Goal: Information Seeking & Learning: Learn about a topic

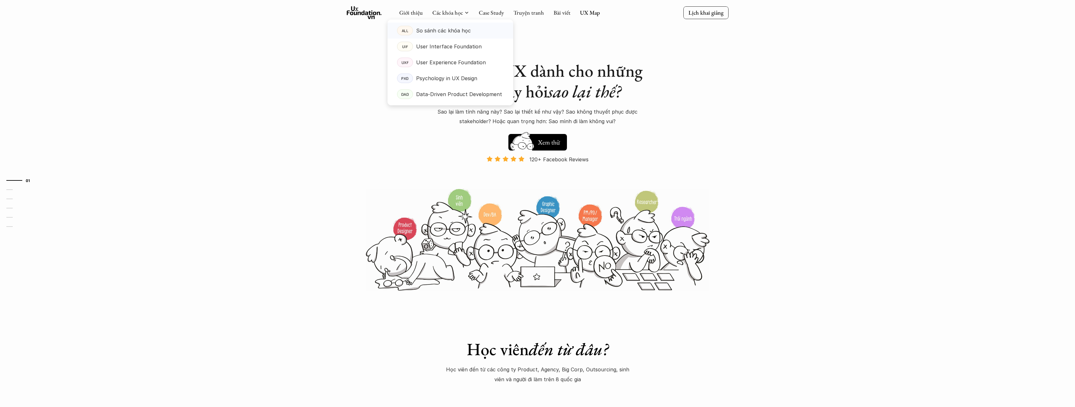
click at [471, 33] on div "So sánh các khóa học" at bounding box center [460, 31] width 88 height 10
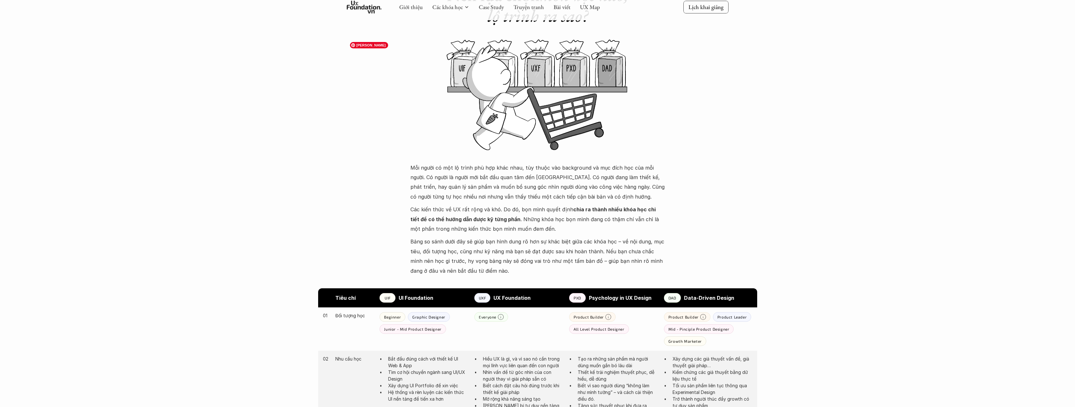
scroll to position [297, 0]
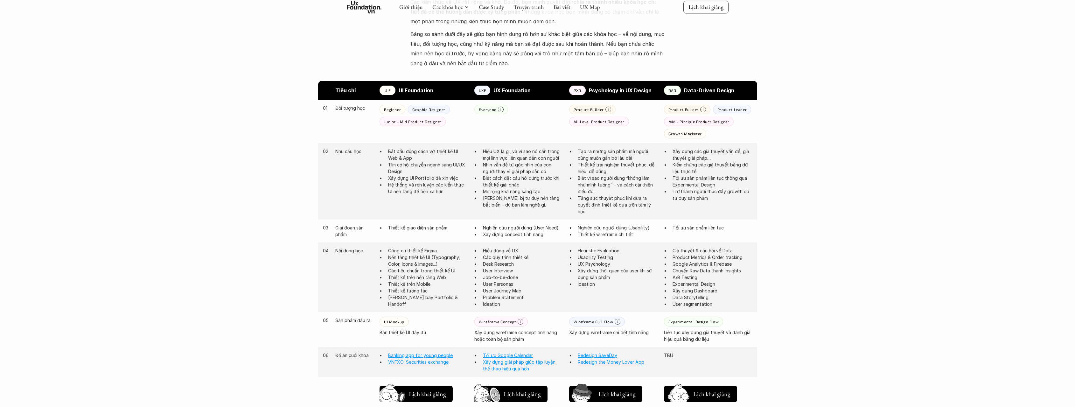
drag, startPoint x: 615, startPoint y: 152, endPoint x: 608, endPoint y: 180, distance: 29.4
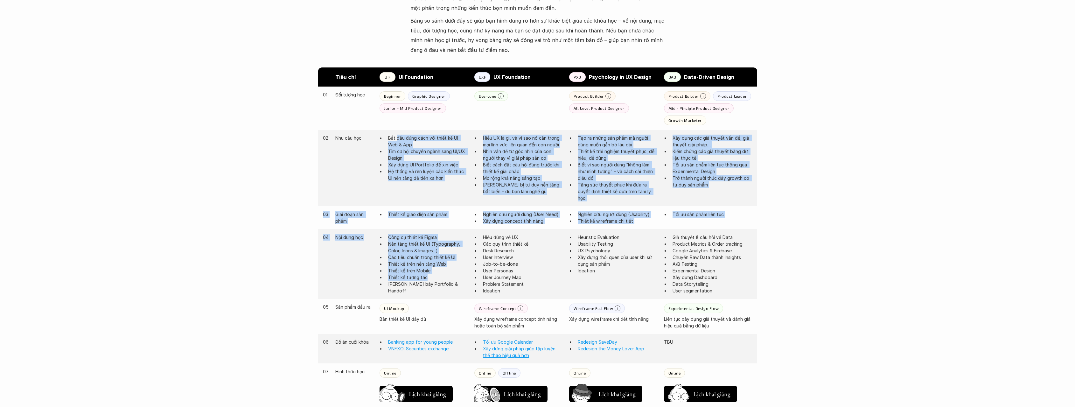
drag, startPoint x: 397, startPoint y: 137, endPoint x: 429, endPoint y: 278, distance: 144.7
click at [429, 278] on div "Tiêu chí UIF UI Foundation UXF UX Foundation PXD Psychology in UX Design DAD Da…" at bounding box center [537, 308] width 439 height 482
click at [429, 278] on p "Thiết kế tương tác" at bounding box center [428, 277] width 80 height 7
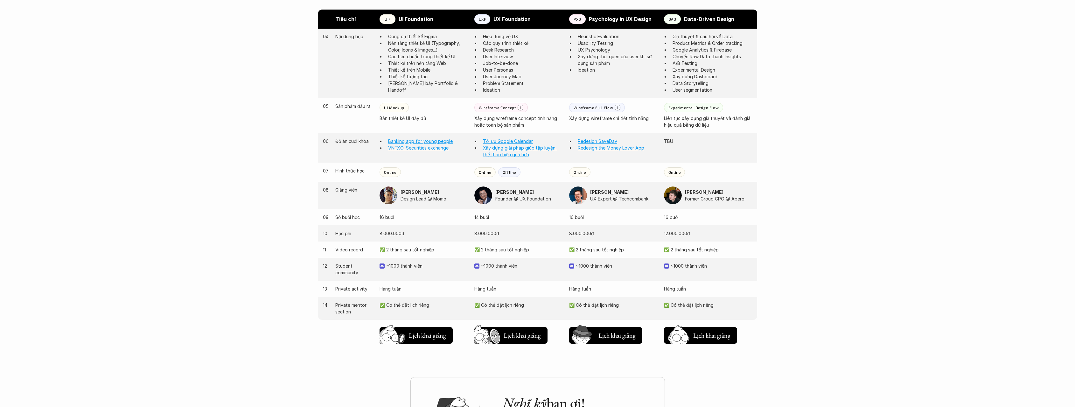
scroll to position [519, 0]
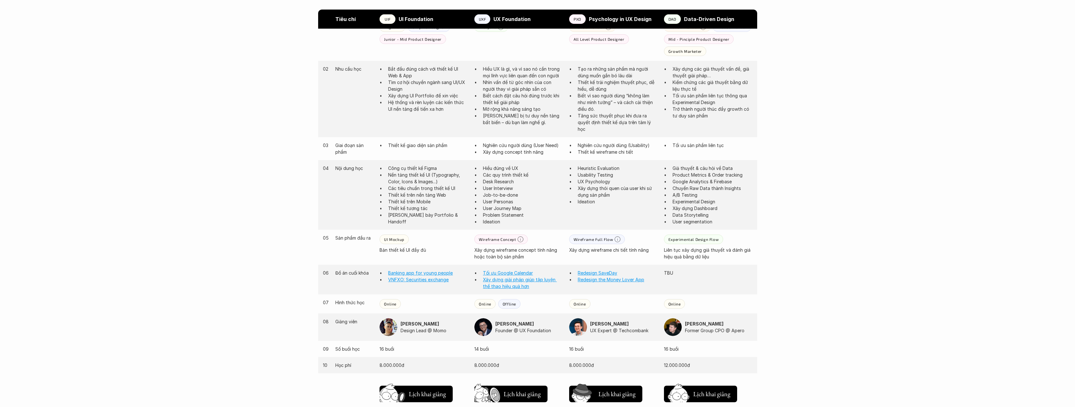
drag, startPoint x: 824, startPoint y: 291, endPoint x: 809, endPoint y: 220, distance: 73.0
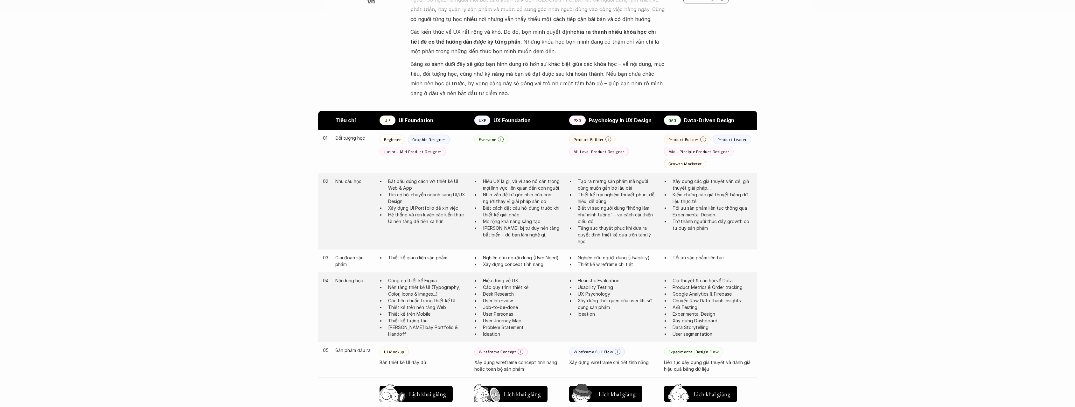
scroll to position [502, 0]
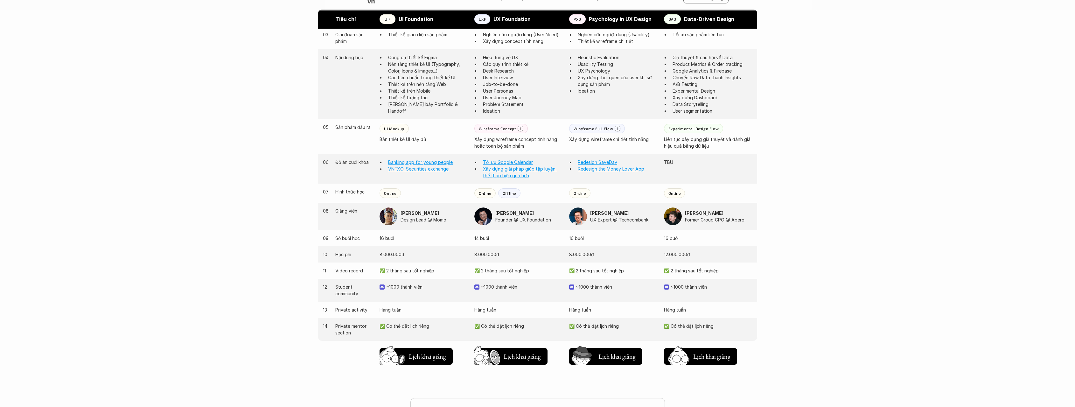
drag, startPoint x: 810, startPoint y: 300, endPoint x: 809, endPoint y: 342, distance: 42.0
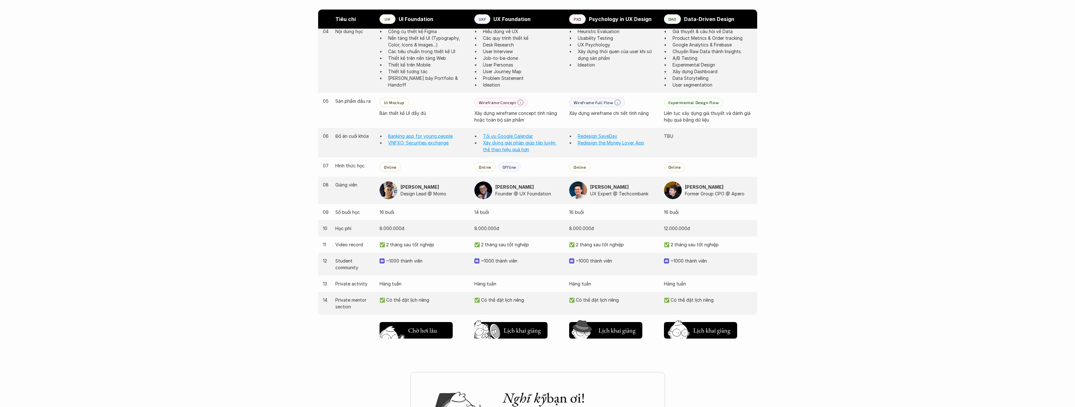
click at [406, 336] on img at bounding box center [393, 340] width 34 height 29
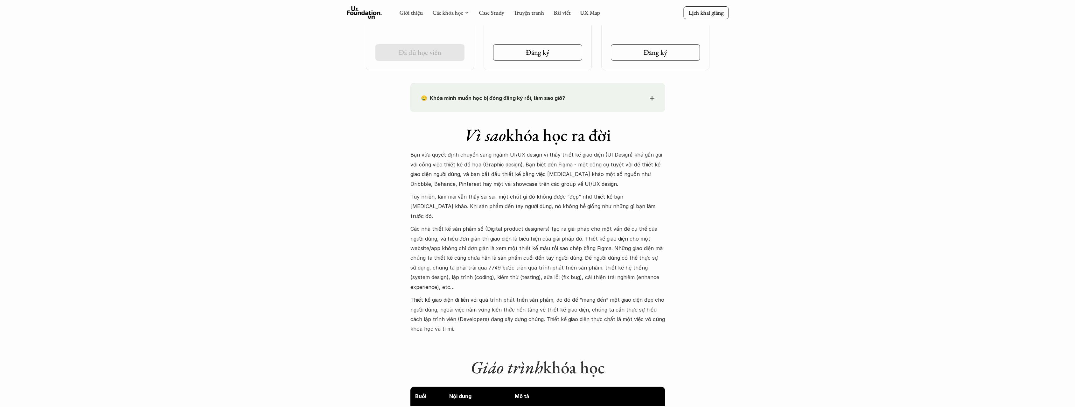
scroll to position [244, 0]
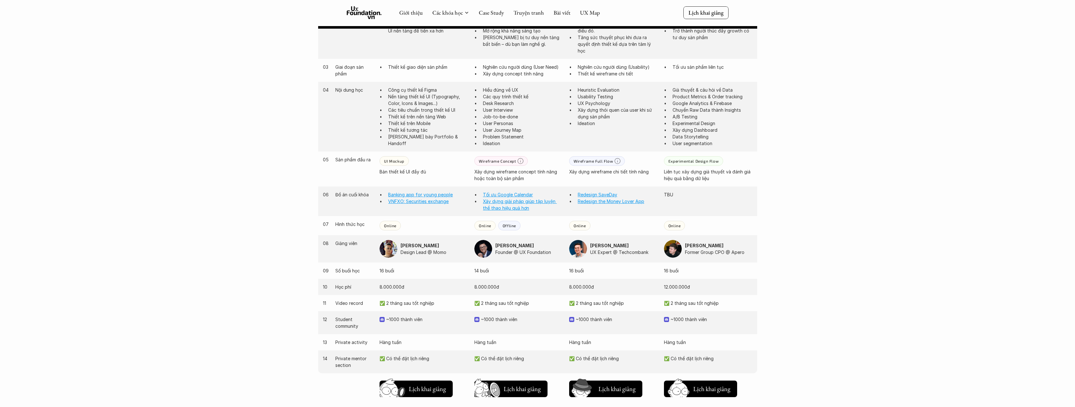
scroll to position [439, 0]
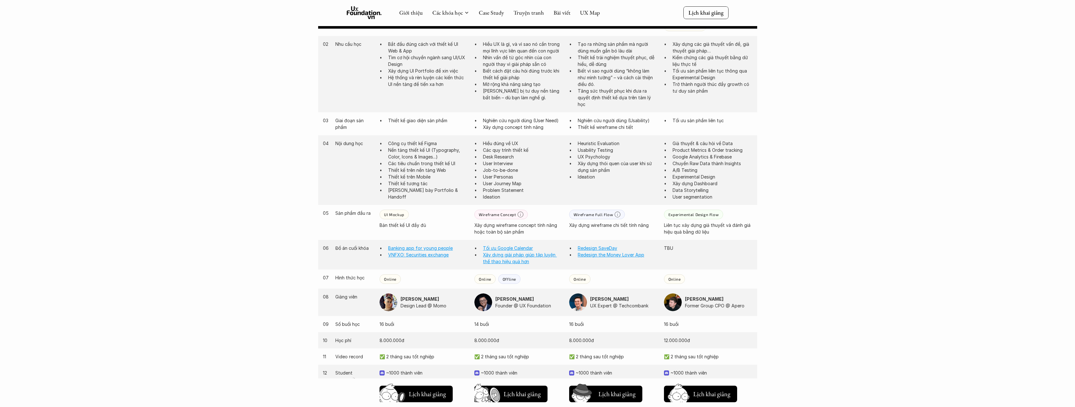
drag, startPoint x: 466, startPoint y: 141, endPoint x: 466, endPoint y: 131, distance: 9.5
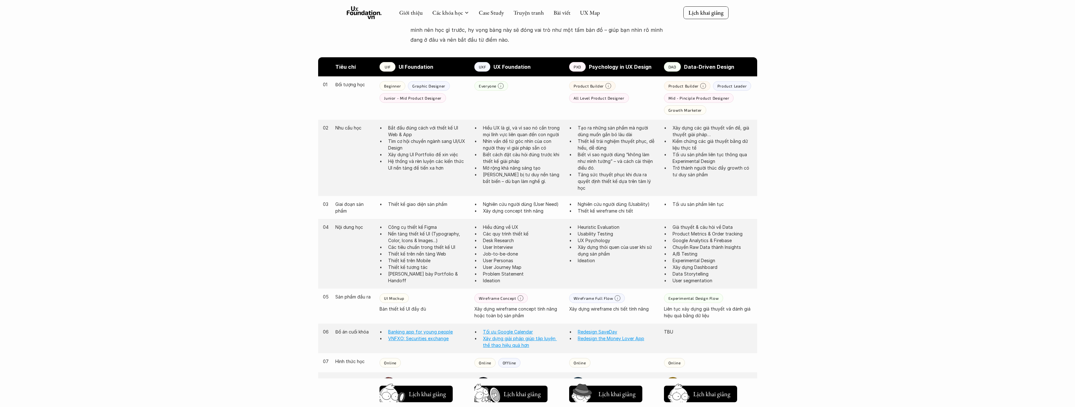
drag, startPoint x: 468, startPoint y: 188, endPoint x: 468, endPoint y: 143, distance: 44.9
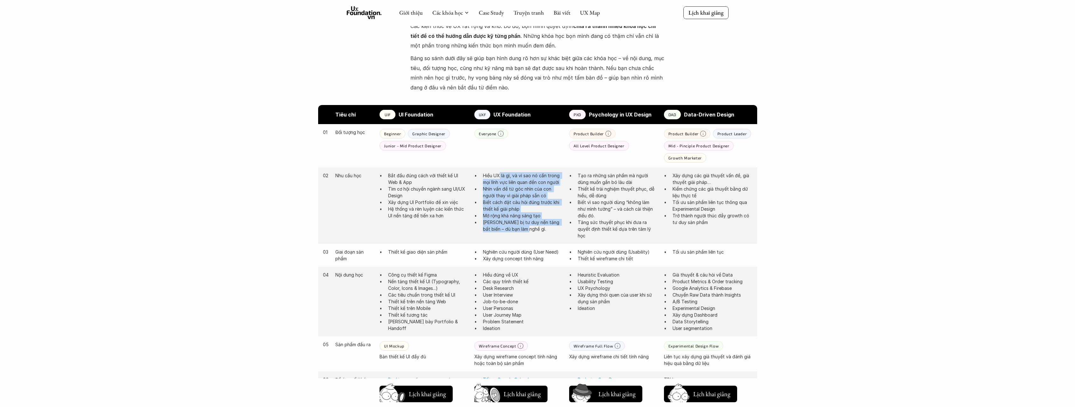
drag, startPoint x: 500, startPoint y: 174, endPoint x: 518, endPoint y: 227, distance: 55.8
click at [518, 227] on ul "Hiểu UX là gì, và vì sao nó cần trong mọi lĩnh vực liên quan đến con người Nhìn…" at bounding box center [518, 202] width 88 height 60
click at [518, 227] on p "[PERSON_NAME] bị tư duy nền tảng bất biến – dù bạn làm nghề gì." at bounding box center [523, 225] width 80 height 13
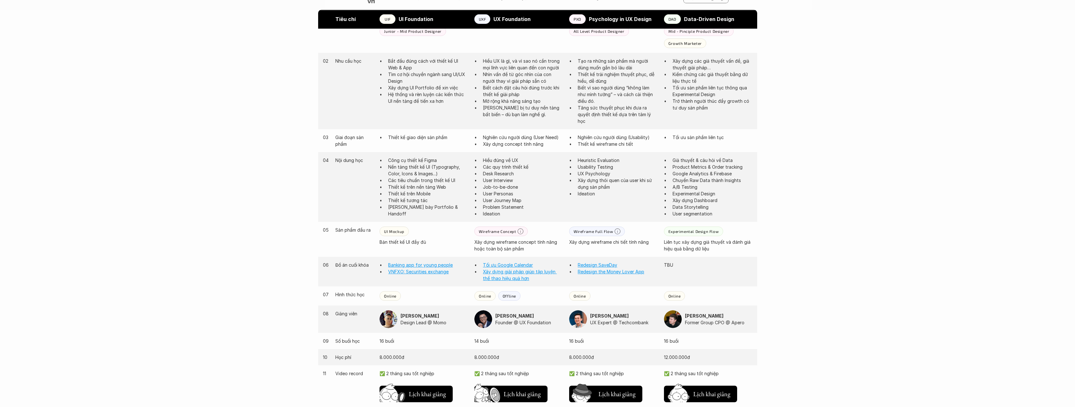
scroll to position [386, 0]
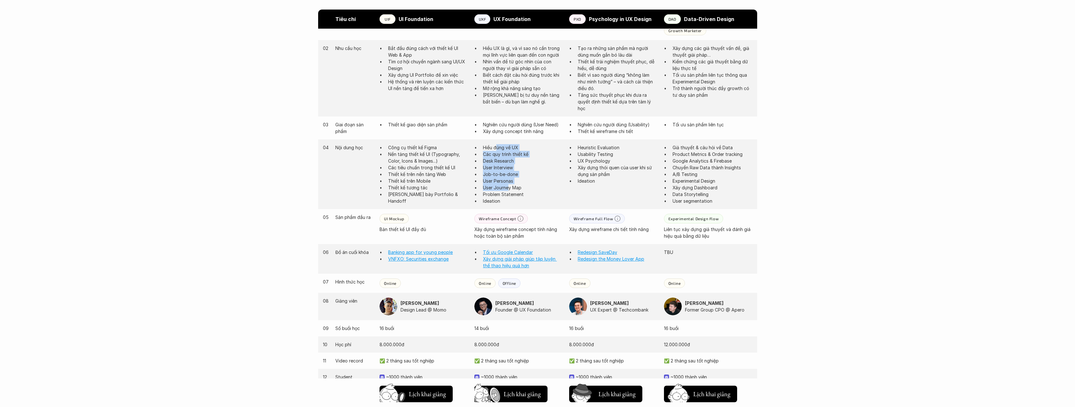
drag, startPoint x: 496, startPoint y: 147, endPoint x: 508, endPoint y: 188, distance: 42.7
click at [508, 188] on ul "Hiểu đúng về UX Các quy trình thiết kế Desk Research User Interview Job-to-be-d…" at bounding box center [518, 174] width 88 height 60
click at [508, 188] on p "User Journey Map" at bounding box center [523, 187] width 80 height 7
drag, startPoint x: 516, startPoint y: 193, endPoint x: 499, endPoint y: 162, distance: 35.9
click at [499, 162] on ul "Hiểu đúng về UX Các quy trình thiết kế Desk Research User Interview Job-to-be-d…" at bounding box center [518, 174] width 88 height 60
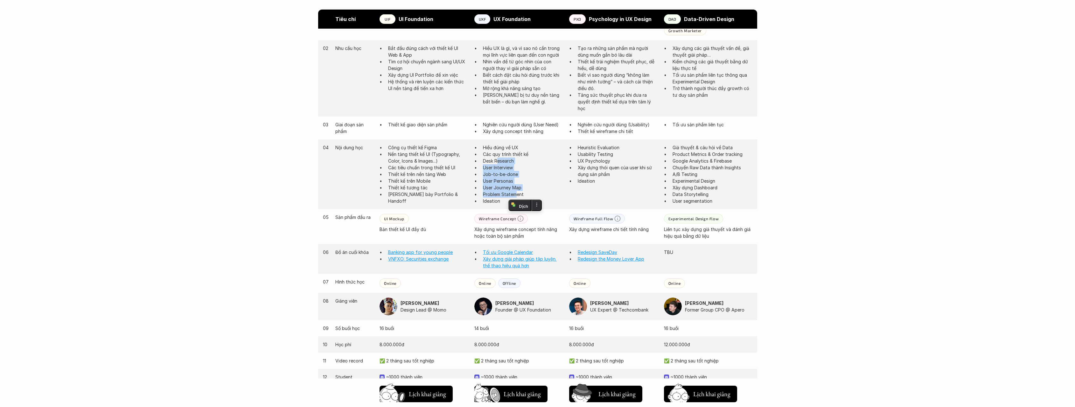
click at [499, 162] on p "Desk Research" at bounding box center [523, 161] width 80 height 7
drag, startPoint x: 493, startPoint y: 148, endPoint x: 505, endPoint y: 192, distance: 45.2
click at [505, 192] on ul "Hiểu đúng về UX Các quy trình thiết kế Desk Research User Interview Job-to-be-d…" at bounding box center [518, 174] width 88 height 60
click at [505, 192] on p "Problem Statement" at bounding box center [523, 194] width 80 height 7
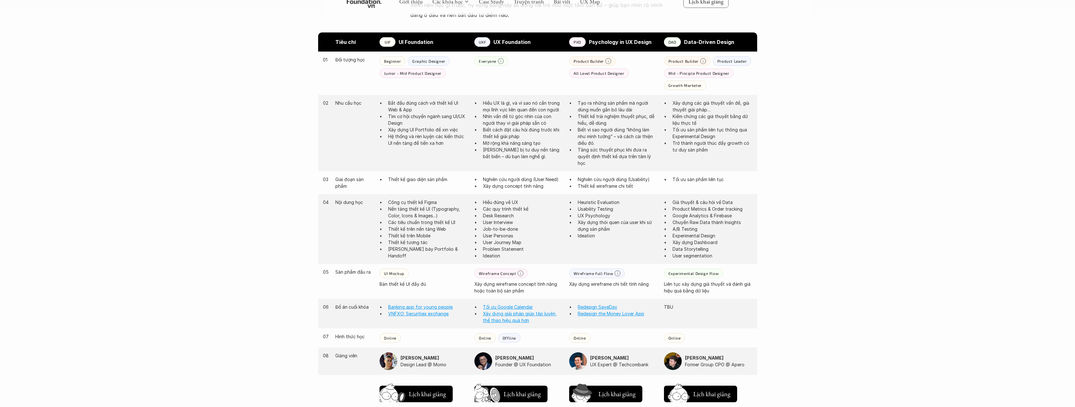
drag, startPoint x: 504, startPoint y: 181, endPoint x: 499, endPoint y: 151, distance: 30.7
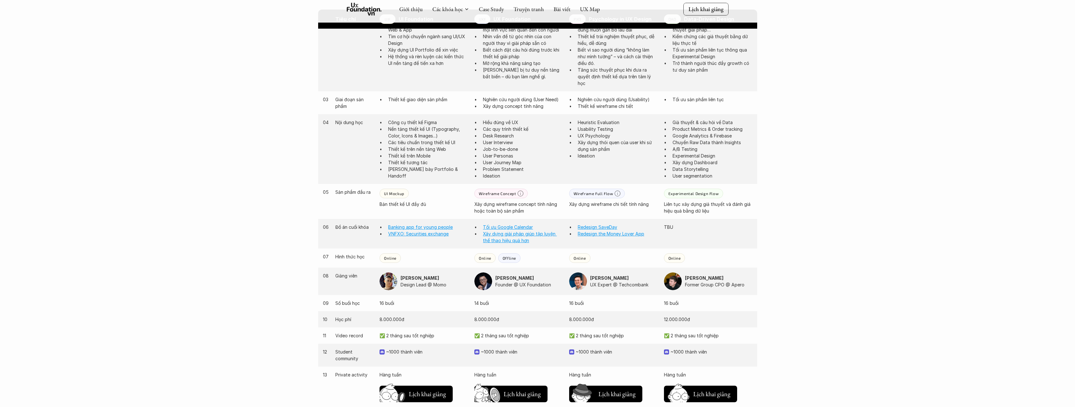
scroll to position [564, 0]
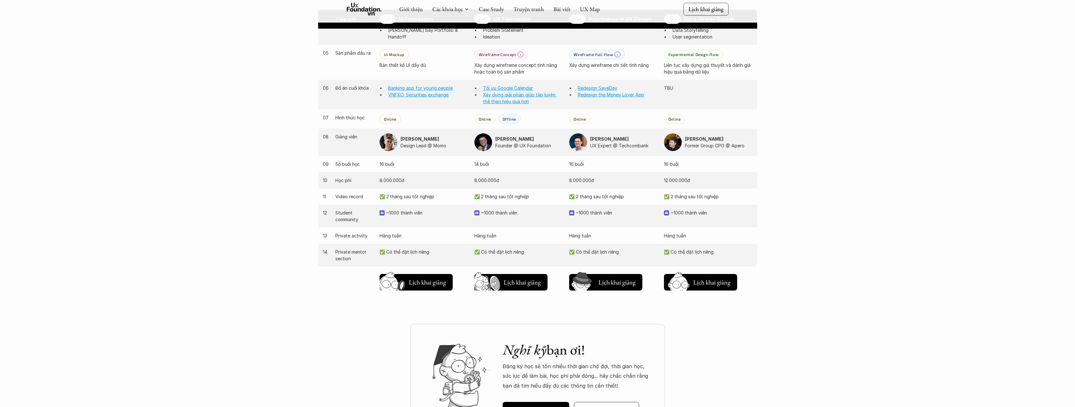
drag, startPoint x: 488, startPoint y: 171, endPoint x: 482, endPoint y: 197, distance: 26.5
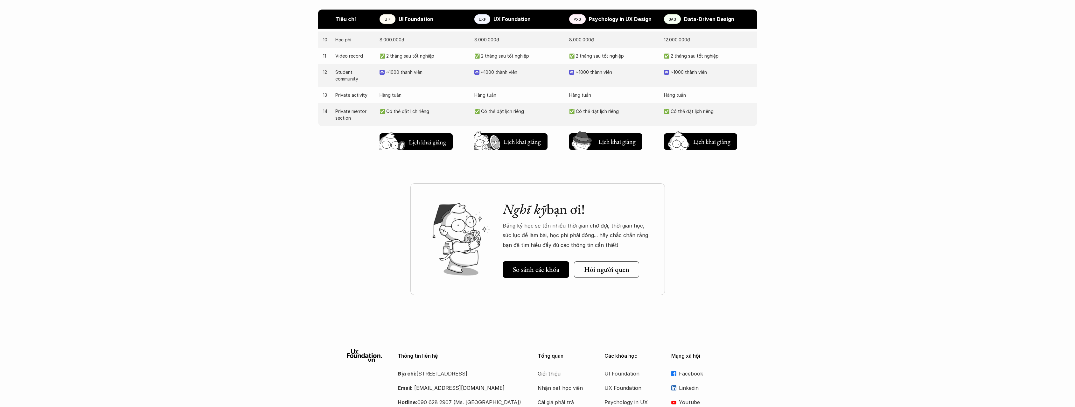
scroll to position [724, 0]
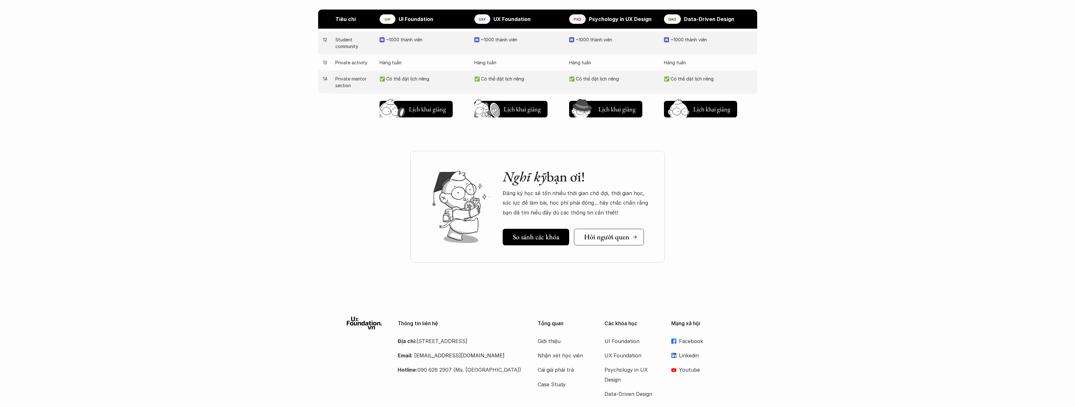
click at [602, 234] on h5 "Hỏi người quen" at bounding box center [606, 237] width 45 height 8
